Goal: Information Seeking & Learning: Learn about a topic

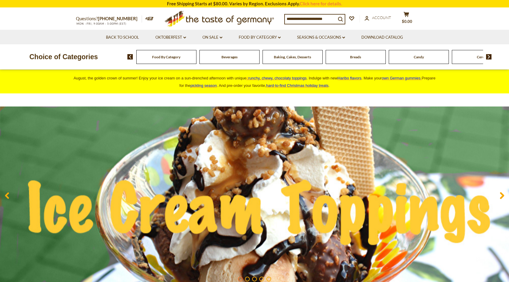
click at [296, 18] on input at bounding box center [310, 19] width 51 height 8
type input "********"
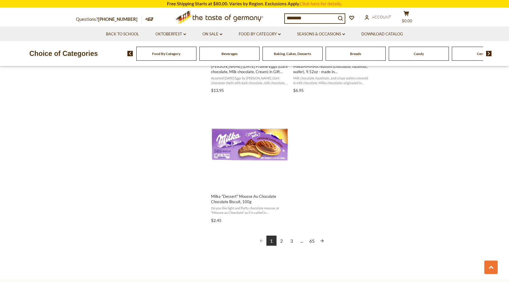
scroll to position [1022, 0]
click at [283, 243] on link "2" at bounding box center [282, 241] width 10 height 10
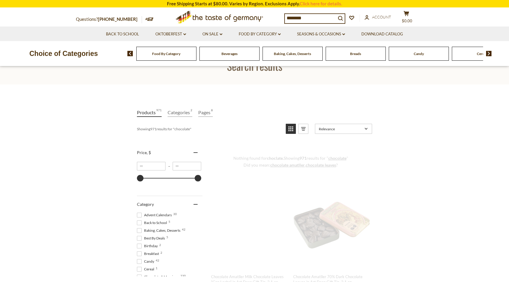
scroll to position [0, 0]
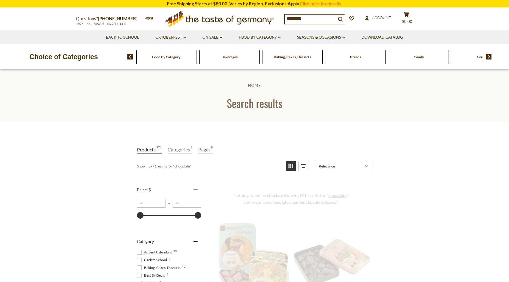
type input "*********"
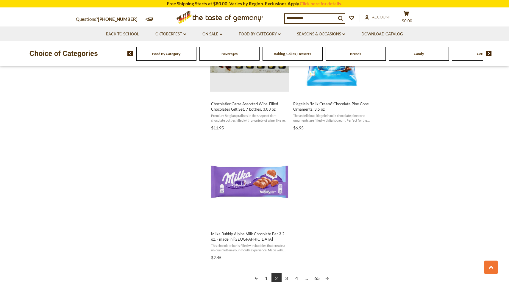
scroll to position [1016, 0]
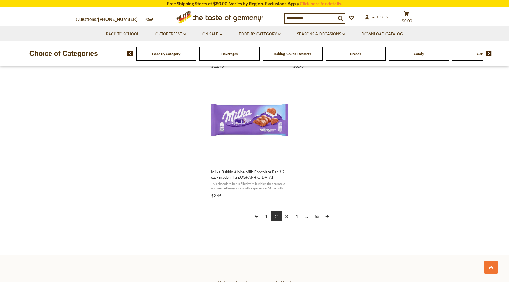
click at [328, 216] on link "Next page" at bounding box center [327, 216] width 10 height 10
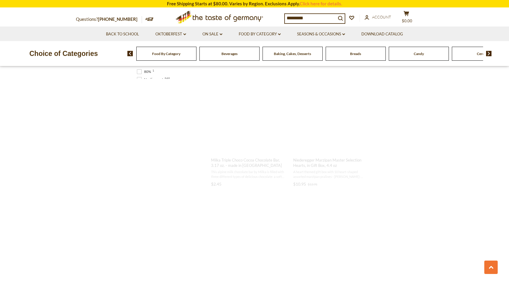
scroll to position [0, 0]
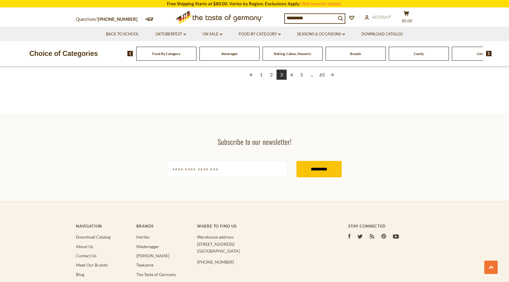
click at [332, 77] on link "Next page" at bounding box center [332, 75] width 10 height 10
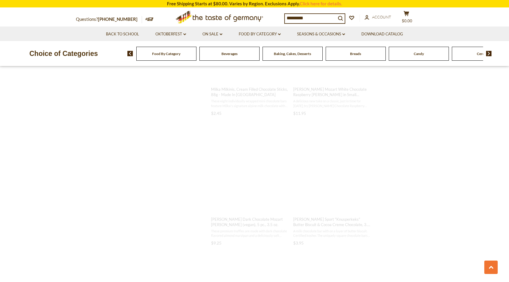
scroll to position [4, 0]
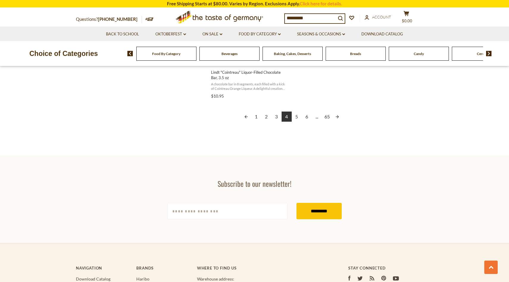
click at [336, 116] on link "Next page" at bounding box center [337, 117] width 10 height 10
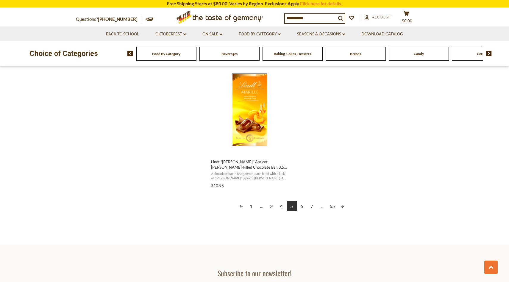
scroll to position [1026, 0]
click at [344, 208] on link "Next page" at bounding box center [342, 206] width 10 height 10
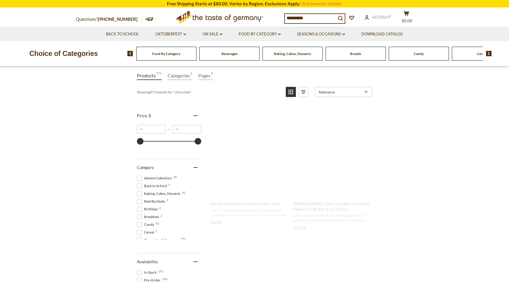
scroll to position [74, 0]
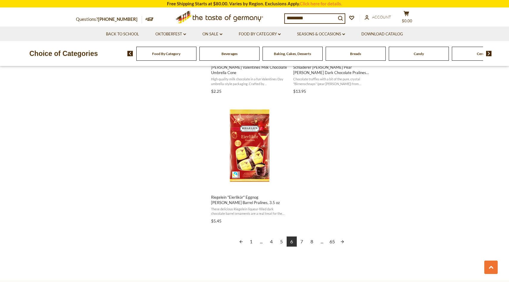
scroll to position [996, 0]
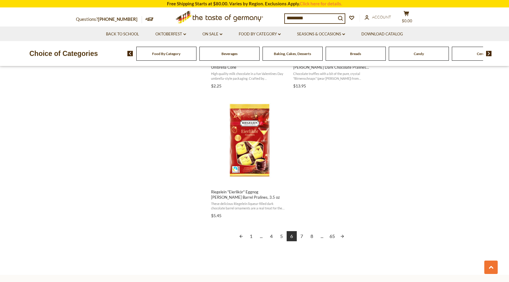
click at [342, 238] on link "Next page" at bounding box center [342, 236] width 10 height 10
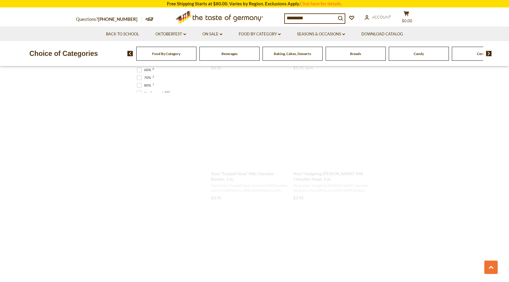
scroll to position [146, 0]
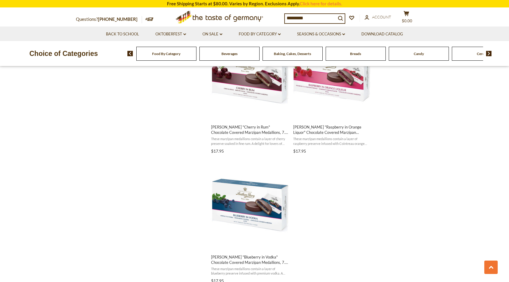
scroll to position [981, 0]
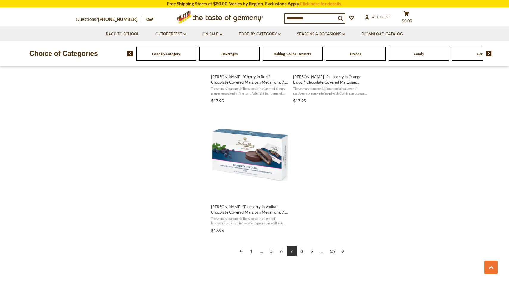
click at [341, 251] on link "Next page" at bounding box center [342, 251] width 10 height 10
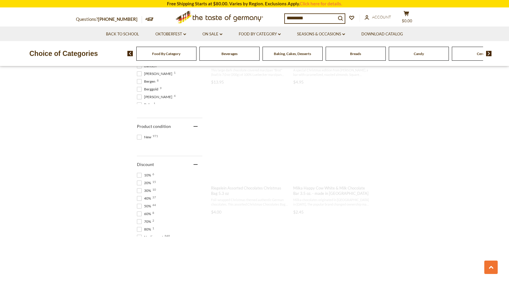
scroll to position [60, 0]
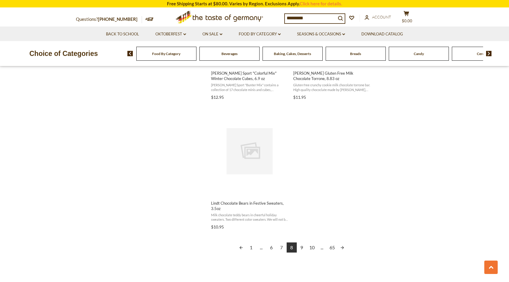
click at [344, 248] on link "Next page" at bounding box center [342, 248] width 10 height 10
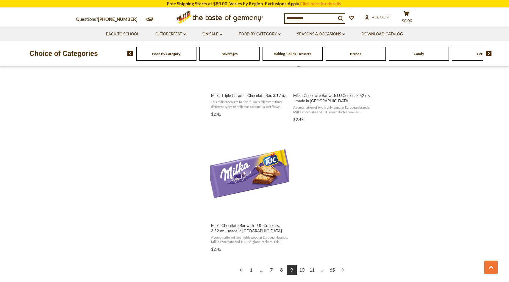
scroll to position [1004, 0]
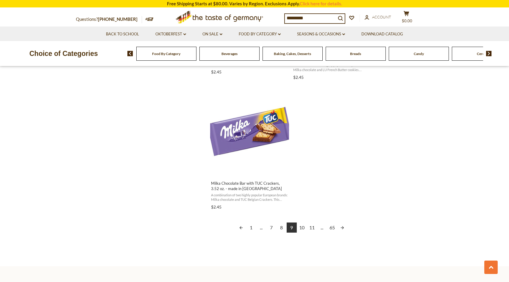
click at [342, 227] on link "Next page" at bounding box center [342, 228] width 10 height 10
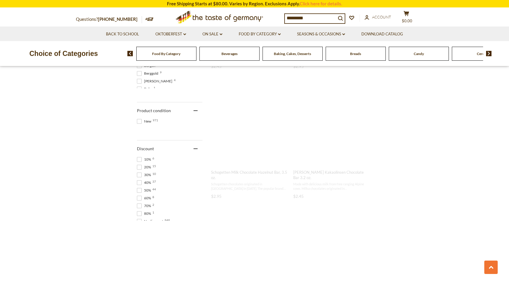
scroll to position [14, 0]
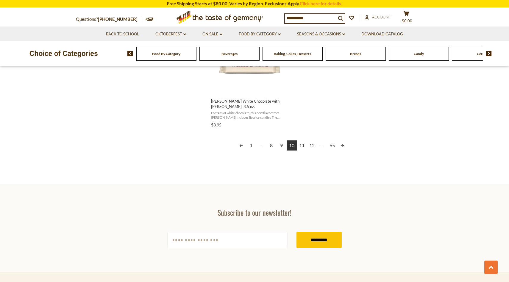
click at [343, 141] on link "Next page" at bounding box center [342, 146] width 10 height 10
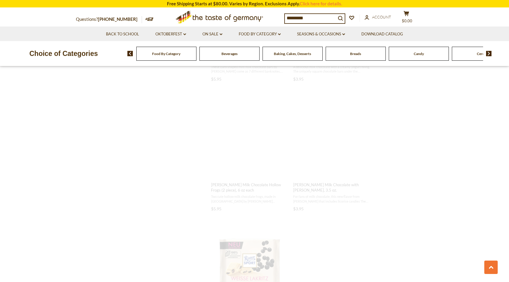
scroll to position [40, 0]
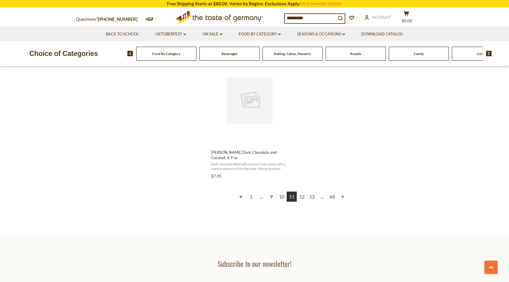
scroll to position [1036, 0]
click at [342, 195] on link "Next page" at bounding box center [342, 196] width 10 height 10
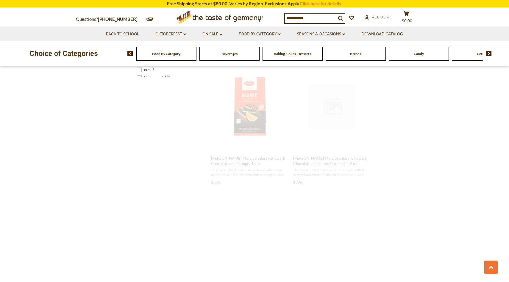
scroll to position [149, 0]
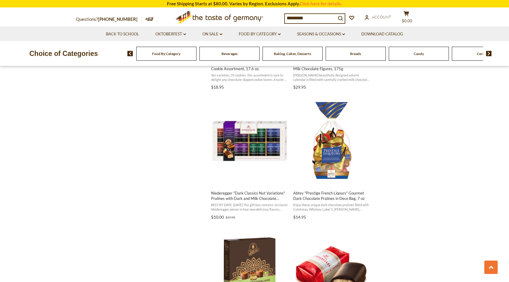
scroll to position [781, 0]
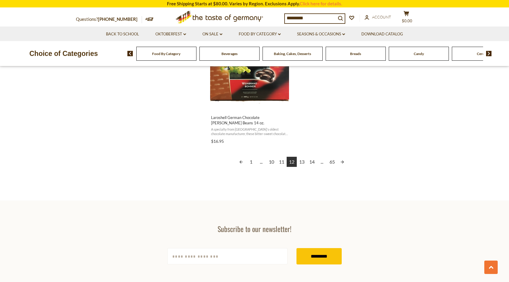
click at [342, 161] on link "Next page" at bounding box center [342, 162] width 10 height 10
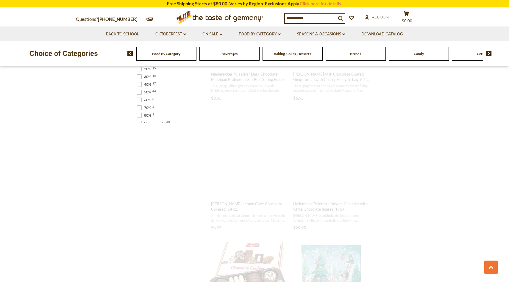
scroll to position [0, 0]
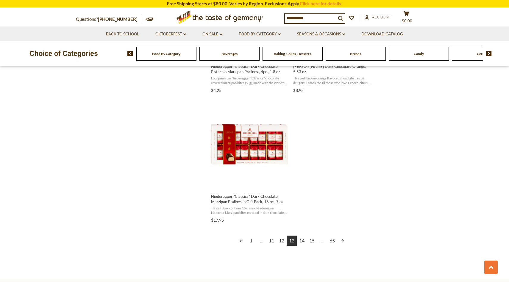
scroll to position [1009, 0]
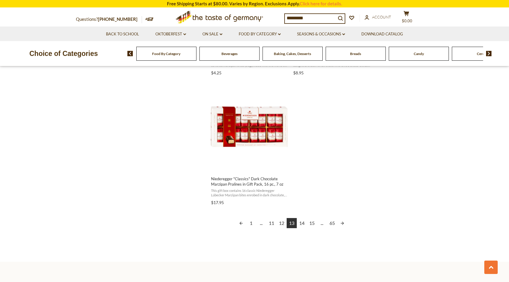
click at [340, 224] on link "Next page" at bounding box center [342, 223] width 10 height 10
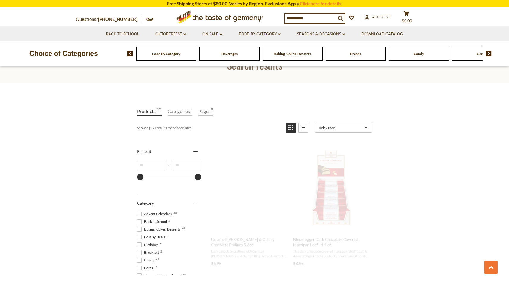
scroll to position [0, 0]
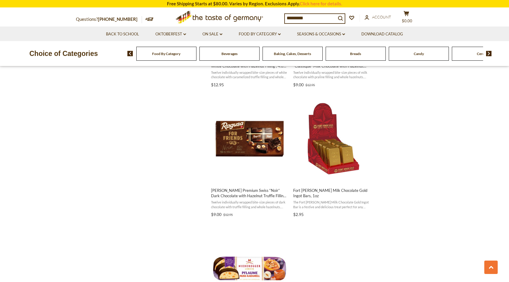
scroll to position [1072, 0]
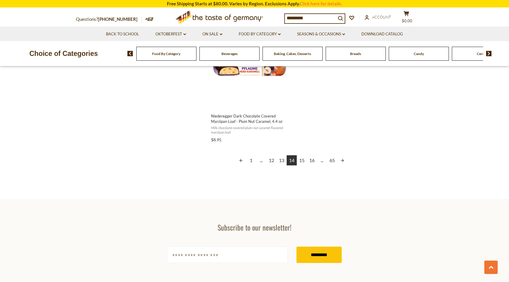
drag, startPoint x: 0, startPoint y: 0, endPoint x: 342, endPoint y: 161, distance: 377.9
click at [342, 161] on link "Next page" at bounding box center [342, 160] width 10 height 10
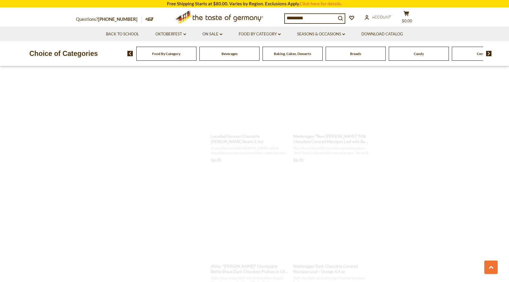
scroll to position [107, 0]
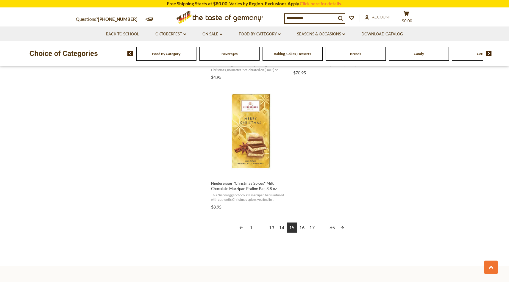
scroll to position [1011, 0]
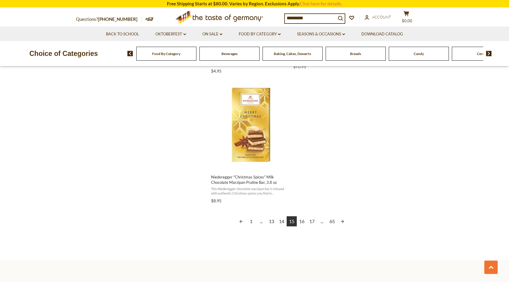
click at [305, 224] on link "16" at bounding box center [302, 221] width 10 height 10
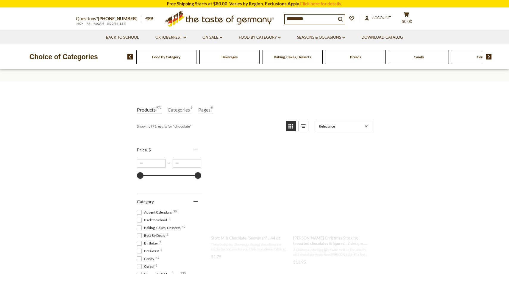
scroll to position [0, 0]
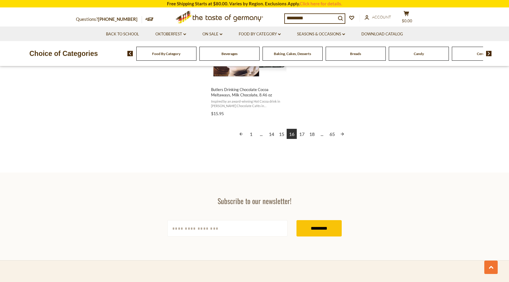
scroll to position [1089, 0]
click at [303, 136] on link "17" at bounding box center [302, 134] width 10 height 10
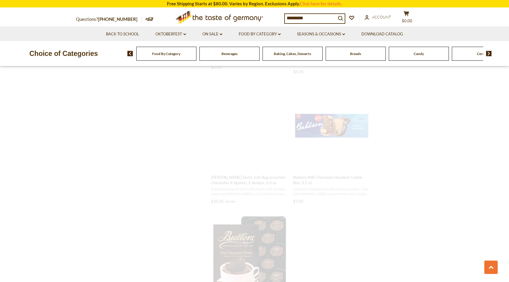
scroll to position [38, 0]
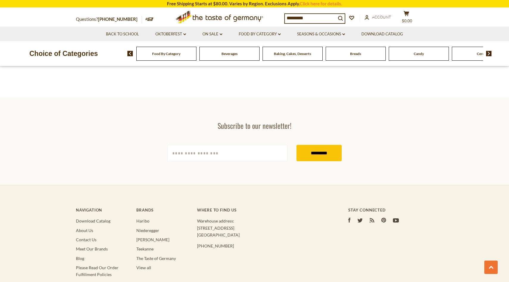
scroll to position [1182, 0]
